Goal: Obtain resource: Download file/media

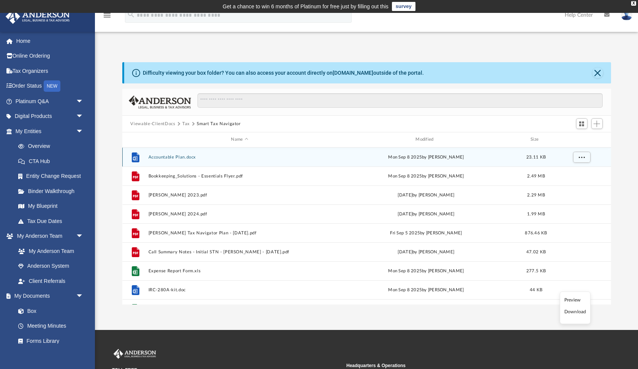
click at [213, 156] on button "Accountable Plan.docx" at bounding box center [239, 157] width 183 height 5
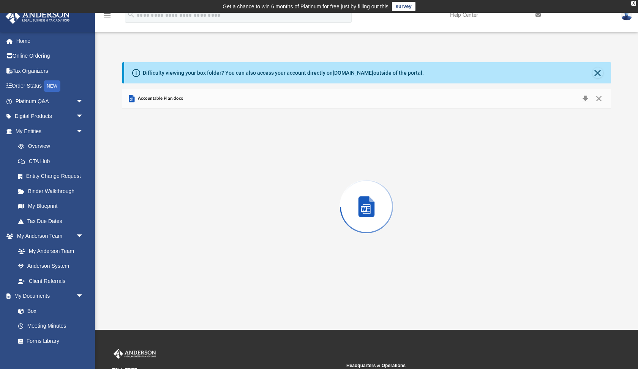
click at [213, 156] on div "Preview" at bounding box center [366, 207] width 489 height 196
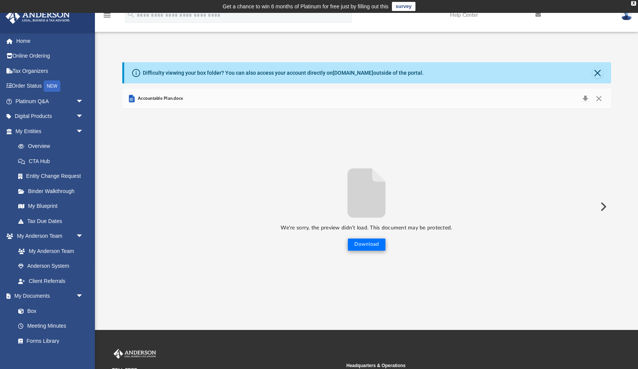
click at [373, 246] on button "Download" at bounding box center [367, 245] width 38 height 12
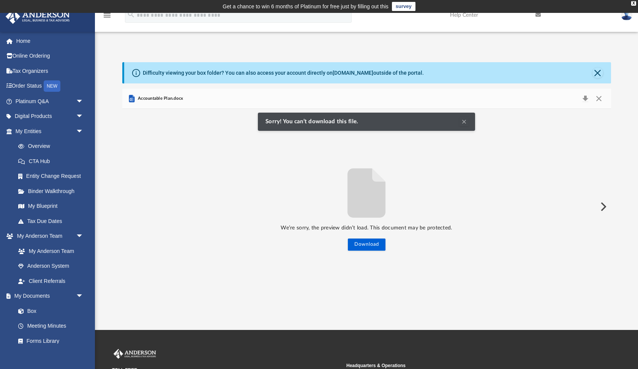
click at [601, 207] on button "Preview" at bounding box center [602, 206] width 17 height 21
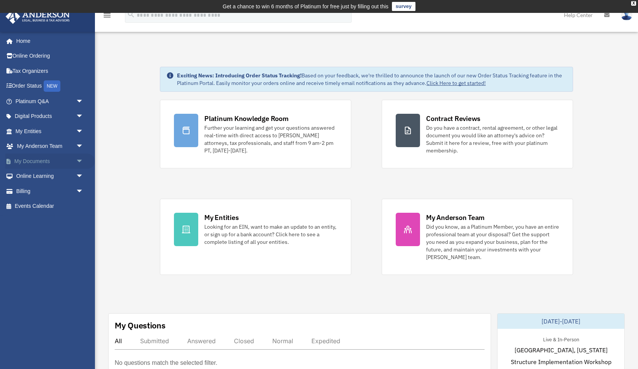
click at [79, 157] on span "arrow_drop_down" at bounding box center [83, 162] width 15 height 16
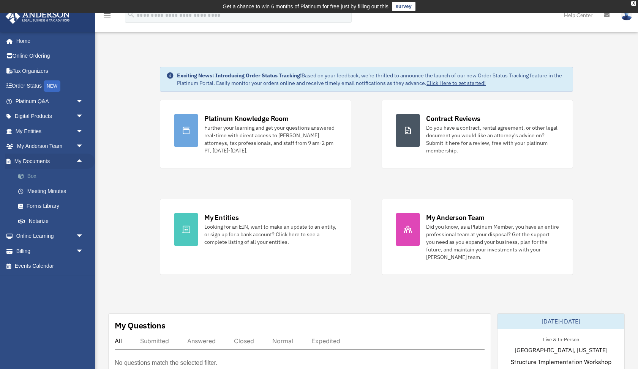
click at [28, 176] on link "Box" at bounding box center [53, 176] width 84 height 15
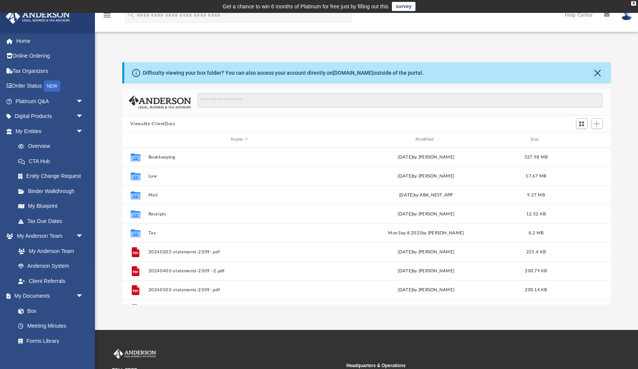
scroll to position [0, 0]
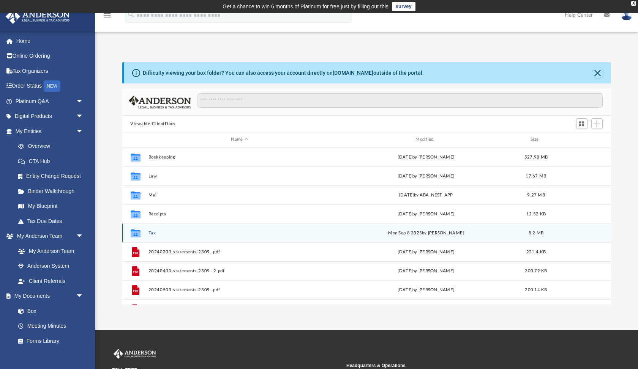
click at [154, 234] on button "Tax" at bounding box center [239, 233] width 183 height 5
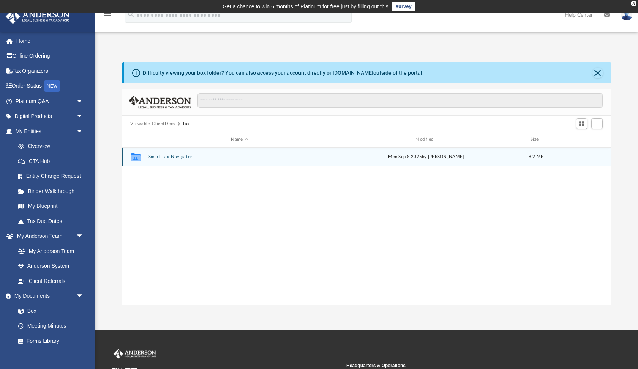
click at [178, 157] on button "Smart Tax Navigator" at bounding box center [239, 157] width 183 height 5
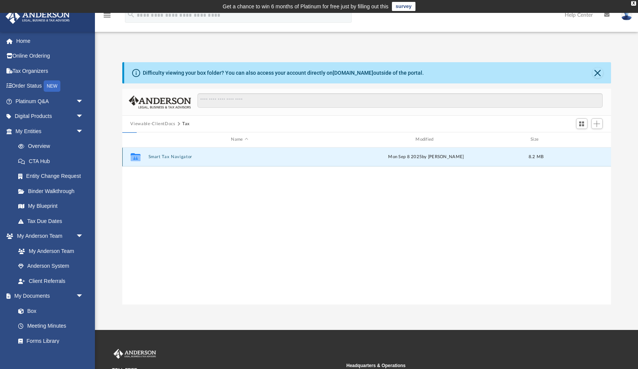
click at [178, 157] on button "Smart Tax Navigator" at bounding box center [239, 157] width 183 height 5
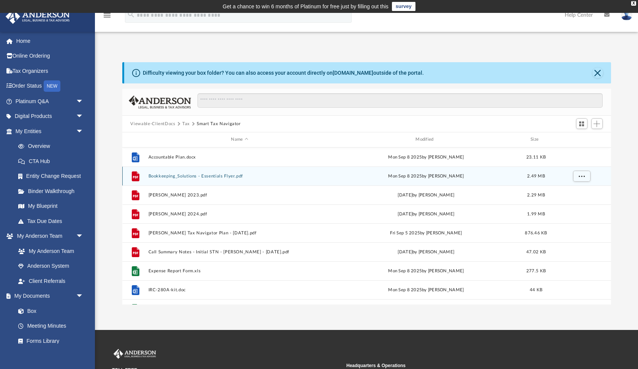
click at [183, 176] on button "Bookkeeping_Solutions - Essentials Flyer.pdf" at bounding box center [239, 176] width 183 height 5
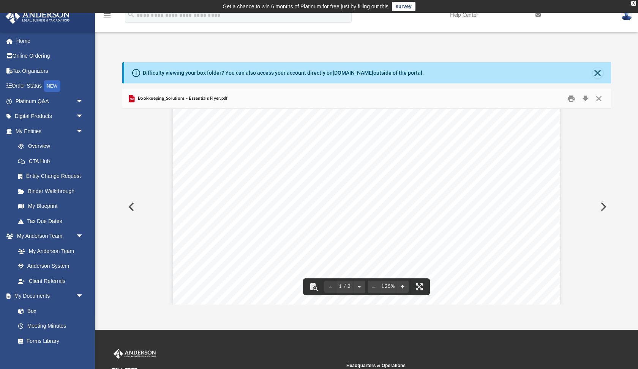
scroll to position [56, 0]
click at [599, 97] on button "Close" at bounding box center [599, 99] width 14 height 12
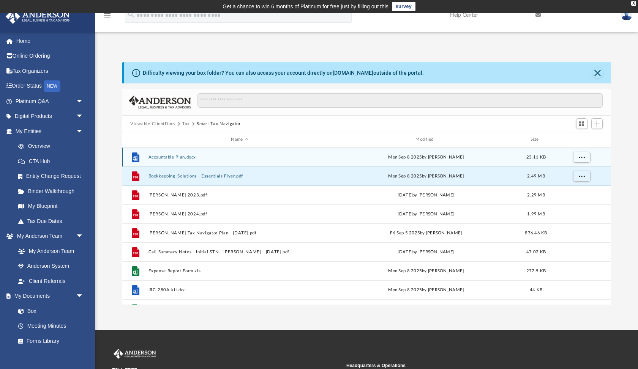
click at [192, 158] on button "Accountable Plan.docx" at bounding box center [239, 157] width 183 height 5
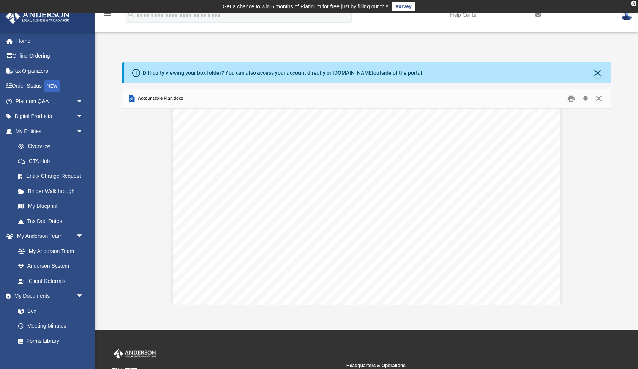
scroll to position [287, 0]
click at [598, 99] on button "Close" at bounding box center [599, 99] width 14 height 12
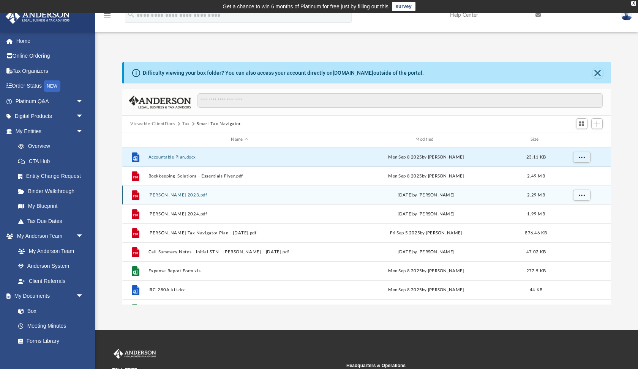
click at [175, 195] on button "[PERSON_NAME] 2023.pdf" at bounding box center [239, 195] width 183 height 5
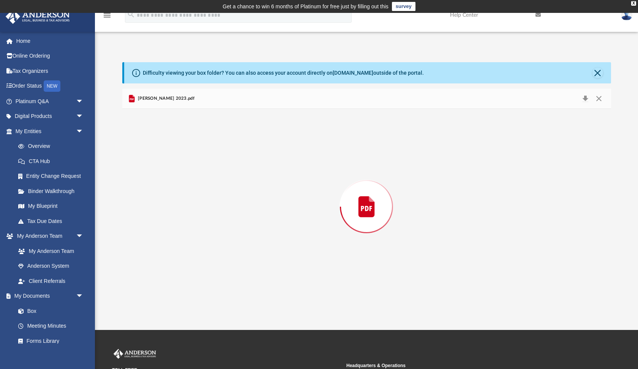
click at [175, 195] on div "Preview" at bounding box center [366, 207] width 489 height 196
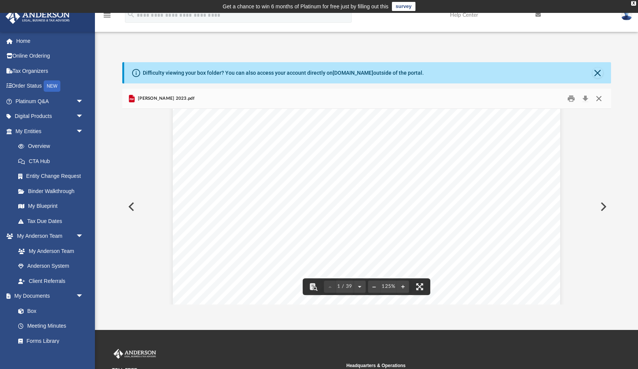
click at [598, 101] on button "Close" at bounding box center [599, 99] width 14 height 12
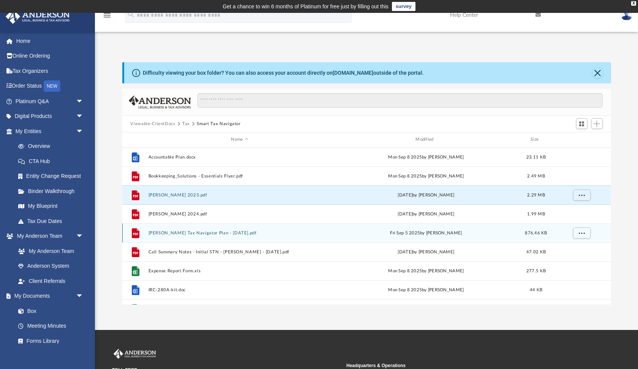
click at [163, 233] on button "[PERSON_NAME] Tax Navigator Plan - [DATE].pdf" at bounding box center [239, 233] width 183 height 5
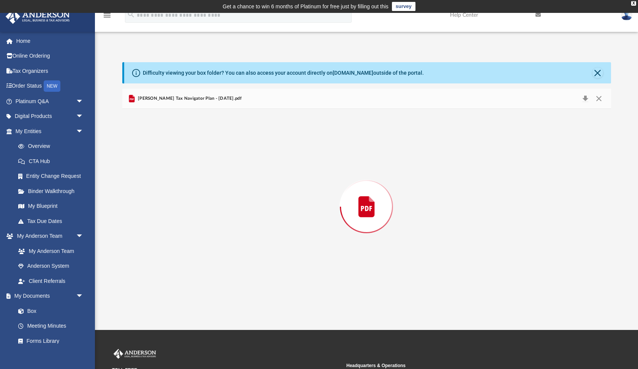
click at [163, 233] on div "Preview" at bounding box center [366, 207] width 489 height 196
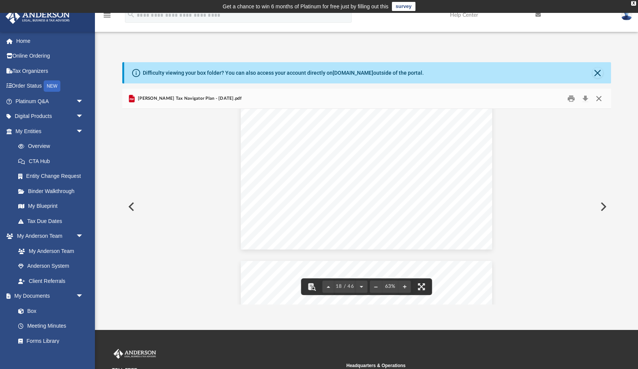
click at [598, 97] on button "Close" at bounding box center [599, 99] width 14 height 12
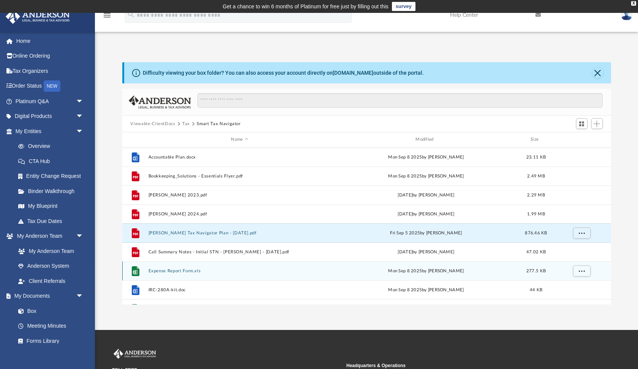
click at [204, 271] on button "Expense Report Form.xls" at bounding box center [239, 271] width 183 height 5
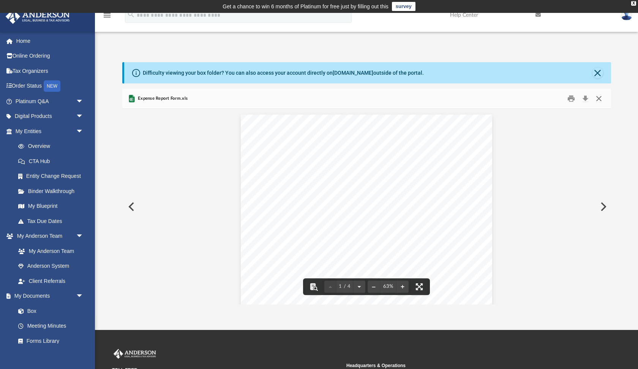
click at [599, 96] on button "Close" at bounding box center [599, 99] width 14 height 12
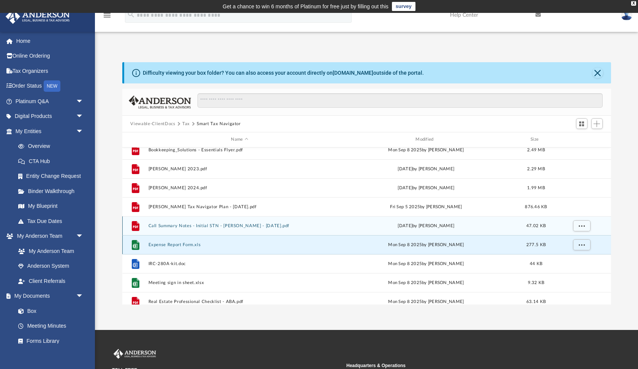
scroll to position [30, 0]
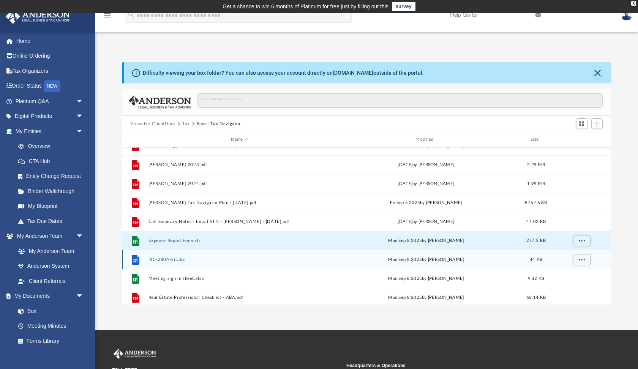
click at [188, 260] on button "IRC-280A-kit.doc" at bounding box center [239, 259] width 183 height 5
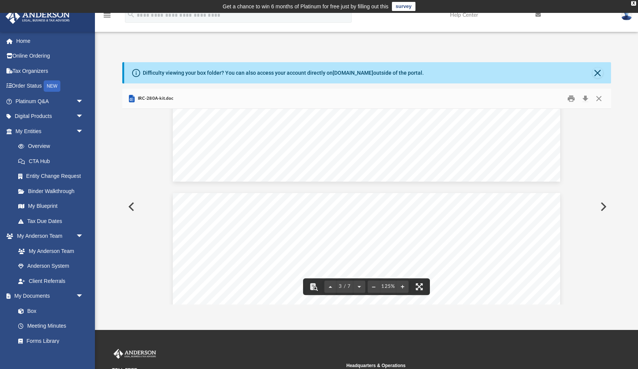
scroll to position [1005, 0]
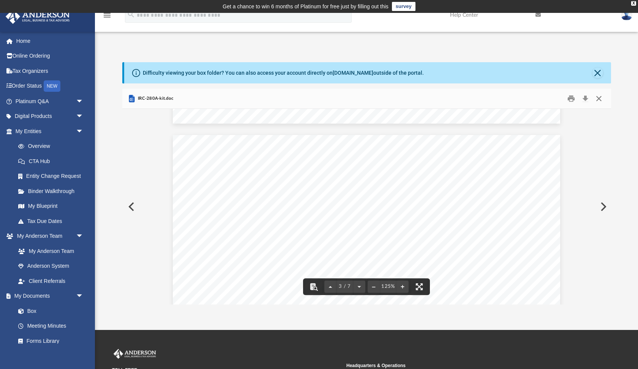
click at [598, 99] on button "Close" at bounding box center [599, 99] width 14 height 12
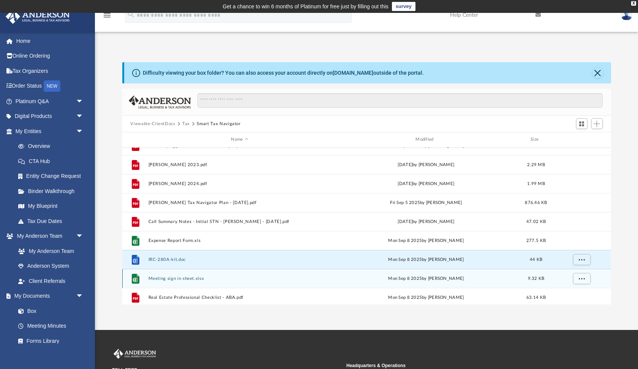
click at [288, 277] on button "Meeting sign in sheet.xlsx" at bounding box center [239, 278] width 183 height 5
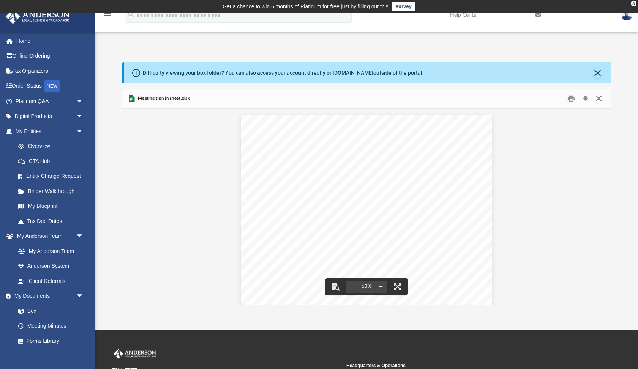
click at [598, 99] on button "Close" at bounding box center [599, 99] width 14 height 12
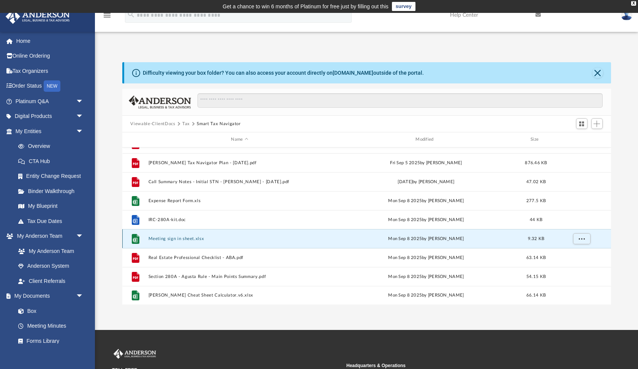
scroll to position [70, 0]
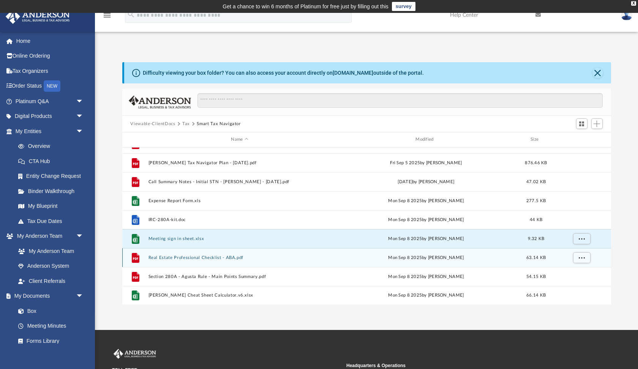
click at [235, 257] on button "Real Estate Professional Checklist - ABA.pdf" at bounding box center [239, 258] width 183 height 5
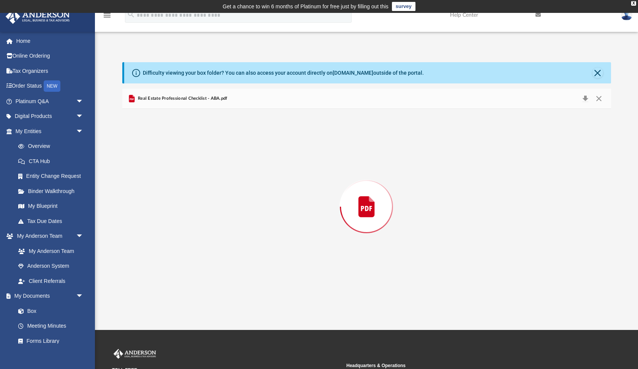
click at [235, 257] on div "Preview" at bounding box center [366, 207] width 489 height 196
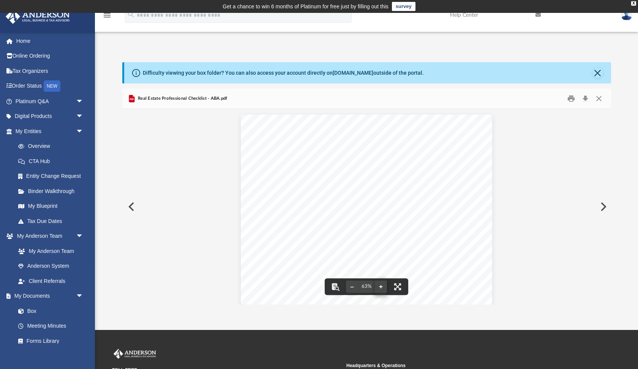
click at [380, 287] on button "File preview" at bounding box center [381, 287] width 12 height 17
click at [600, 98] on button "Close" at bounding box center [599, 99] width 14 height 12
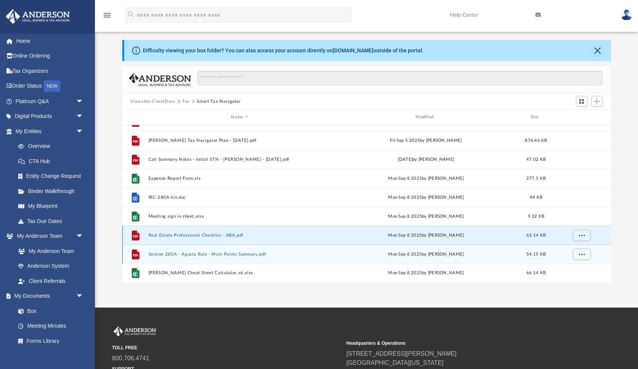
scroll to position [23, 0]
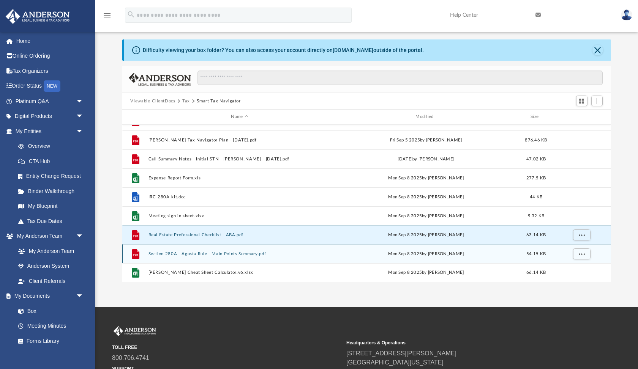
click at [268, 257] on div "File Section 280A - Agusta Rule - Main Points Summary.pdf [DATE] by [PERSON_NAM…" at bounding box center [366, 254] width 489 height 19
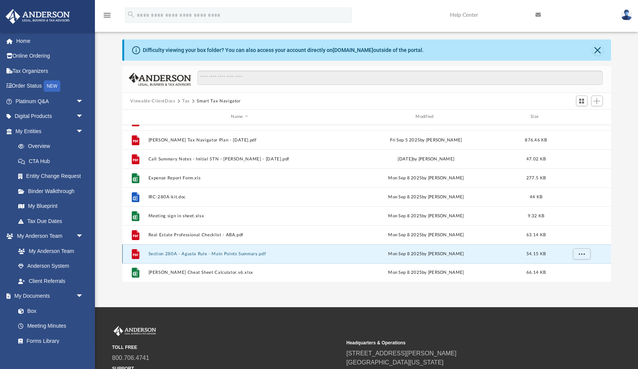
click at [268, 257] on div "File Section 280A - Agusta Rule - Main Points Summary.pdf [DATE] by [PERSON_NAM…" at bounding box center [366, 254] width 489 height 19
click at [251, 256] on button "Section 280A - Agusta Rule - Main Points Summary.pdf" at bounding box center [239, 254] width 183 height 5
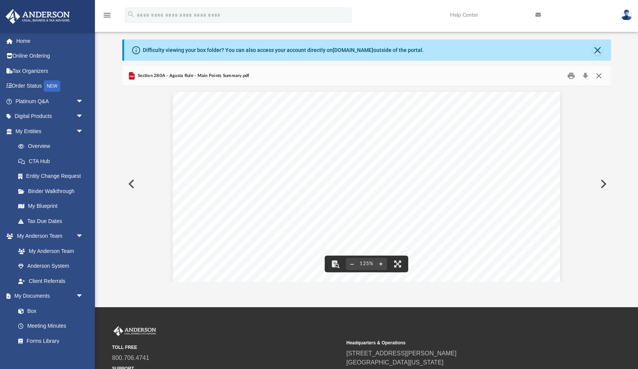
click at [598, 77] on button "Close" at bounding box center [599, 76] width 14 height 12
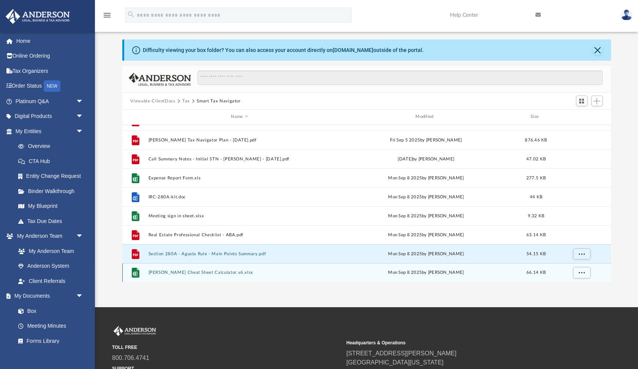
click at [271, 271] on button "[PERSON_NAME] Cheat Sheet Calculator.v6.xlsx" at bounding box center [239, 272] width 183 height 5
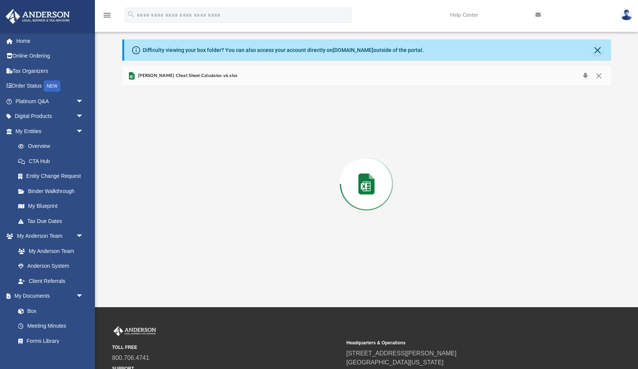
click at [271, 271] on div "Preview" at bounding box center [366, 184] width 489 height 196
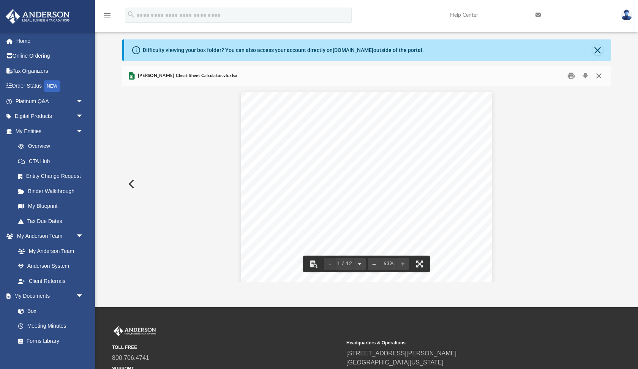
click at [596, 75] on button "Close" at bounding box center [599, 76] width 14 height 12
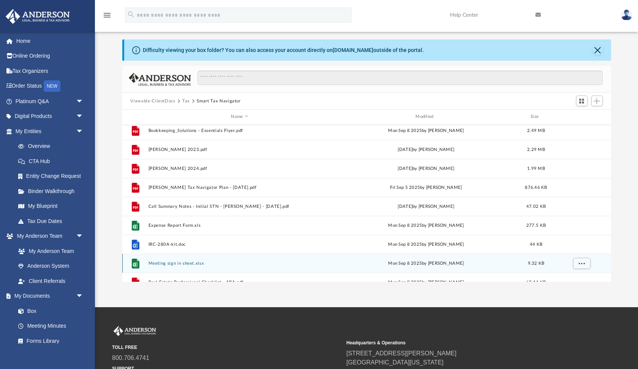
scroll to position [19, 0]
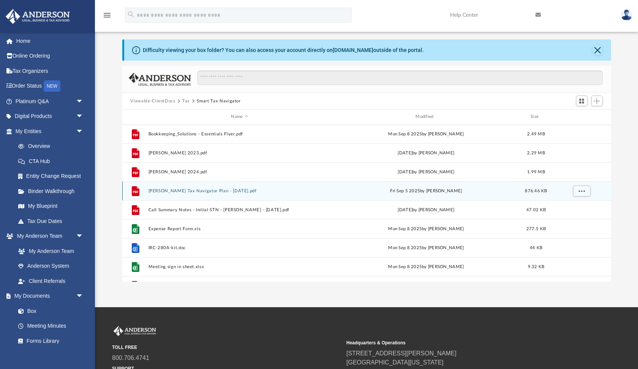
click at [215, 189] on button "[PERSON_NAME] Tax Navigator Plan - [DATE].pdf" at bounding box center [239, 191] width 183 height 5
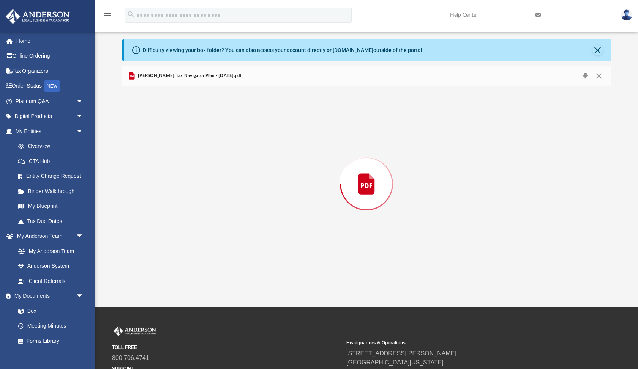
click at [215, 189] on div "Preview" at bounding box center [366, 184] width 489 height 196
